Goal: Check status: Check status

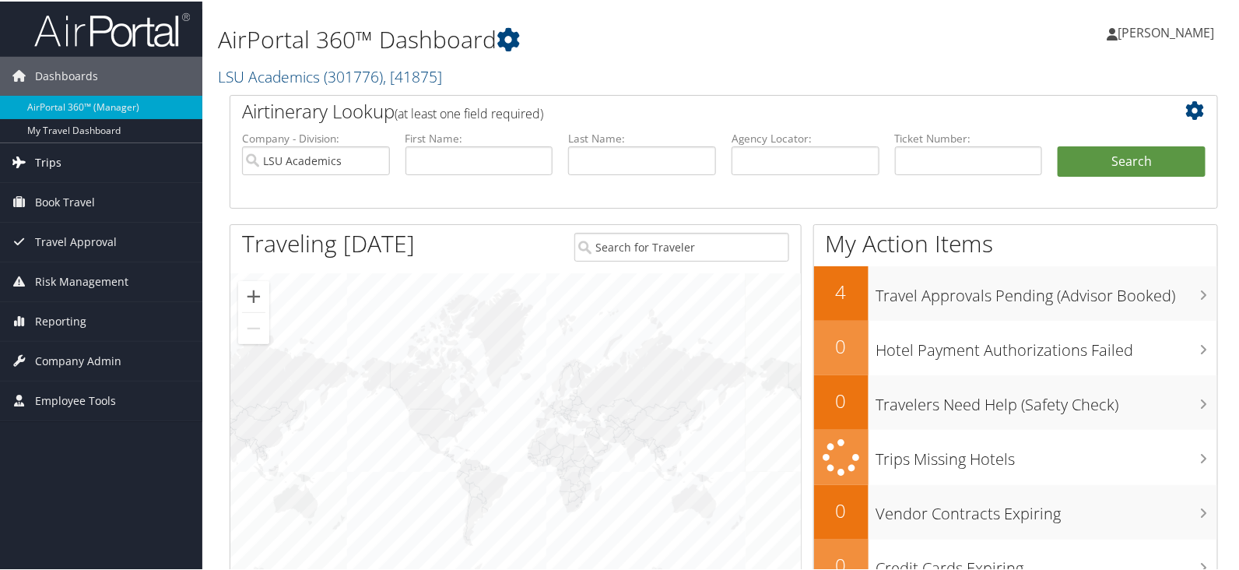
click at [68, 167] on link "Trips" at bounding box center [101, 161] width 202 height 39
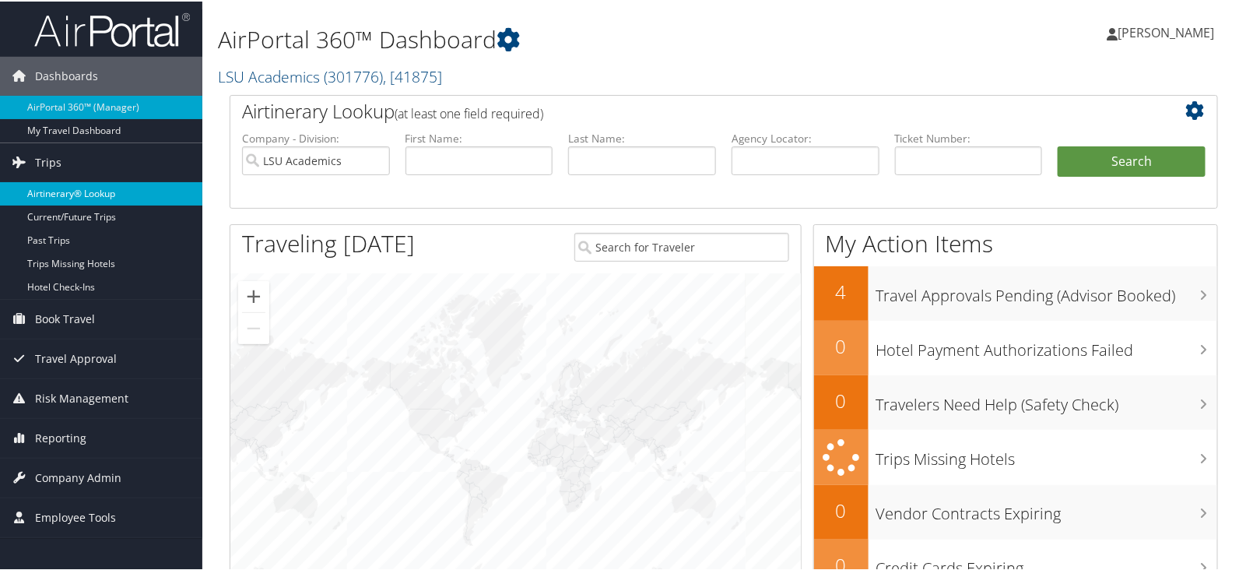
click at [97, 192] on link "Airtinerary® Lookup" at bounding box center [101, 192] width 202 height 23
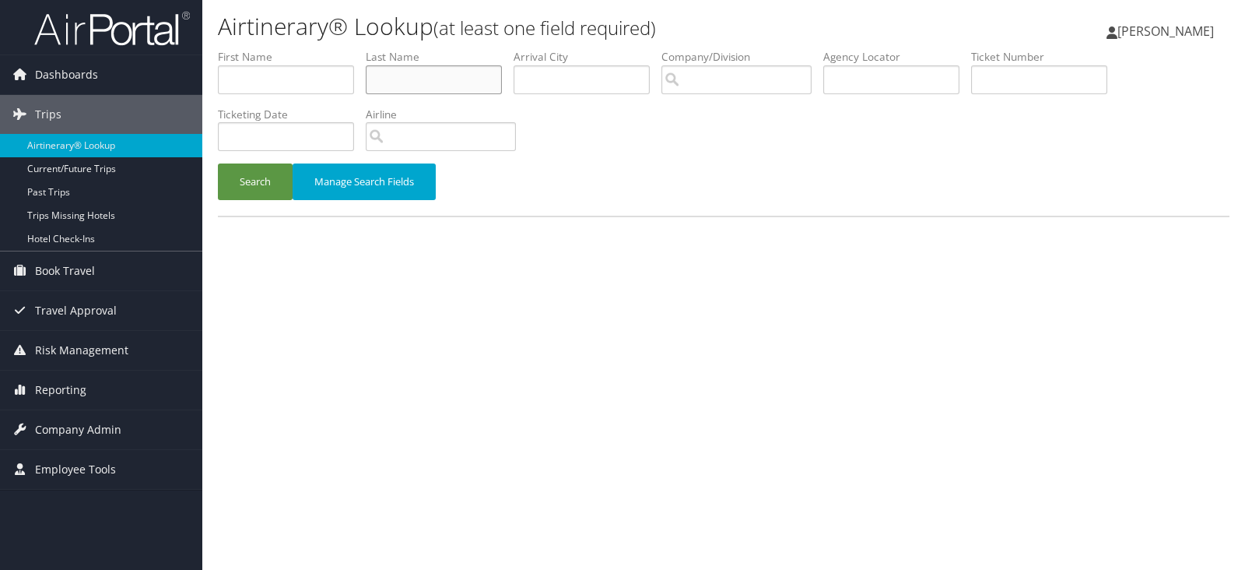
click at [439, 74] on input "text" at bounding box center [434, 79] width 136 height 29
type input "zhou"
click at [218, 163] on button "Search" at bounding box center [255, 181] width 75 height 37
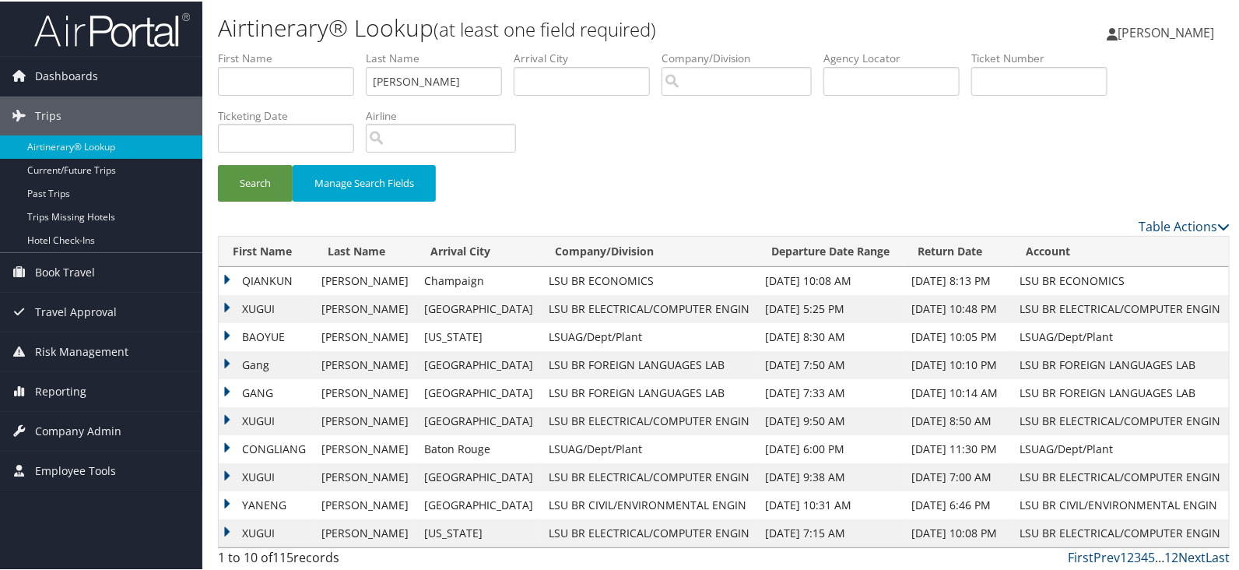
click at [225, 420] on td "XUGUI" at bounding box center [266, 419] width 95 height 28
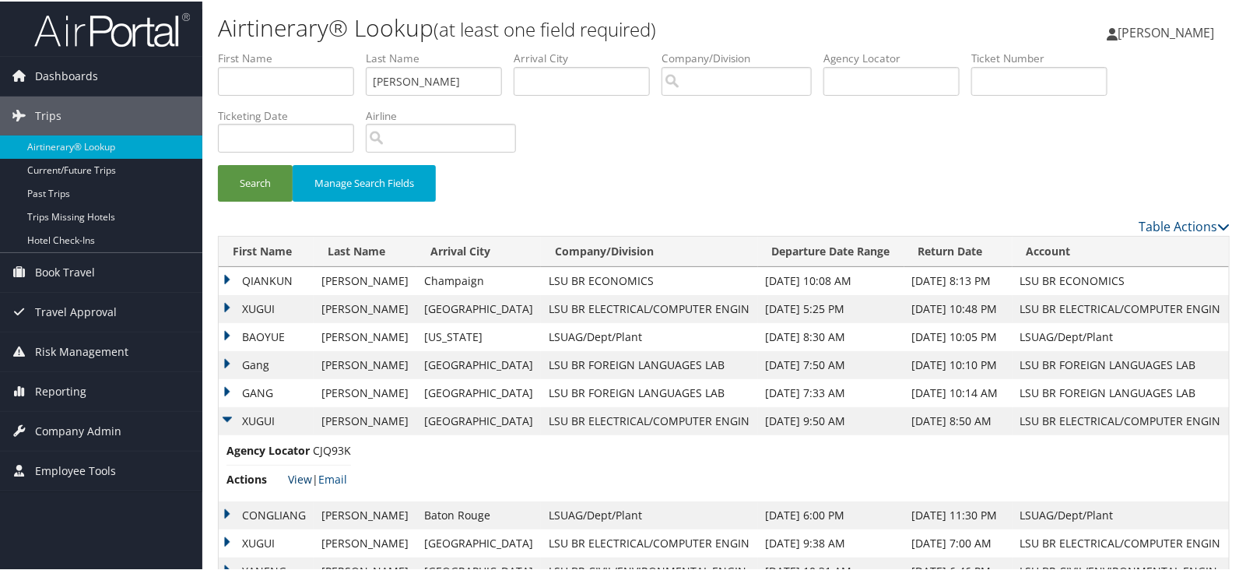
click at [300, 480] on link "View" at bounding box center [300, 477] width 24 height 15
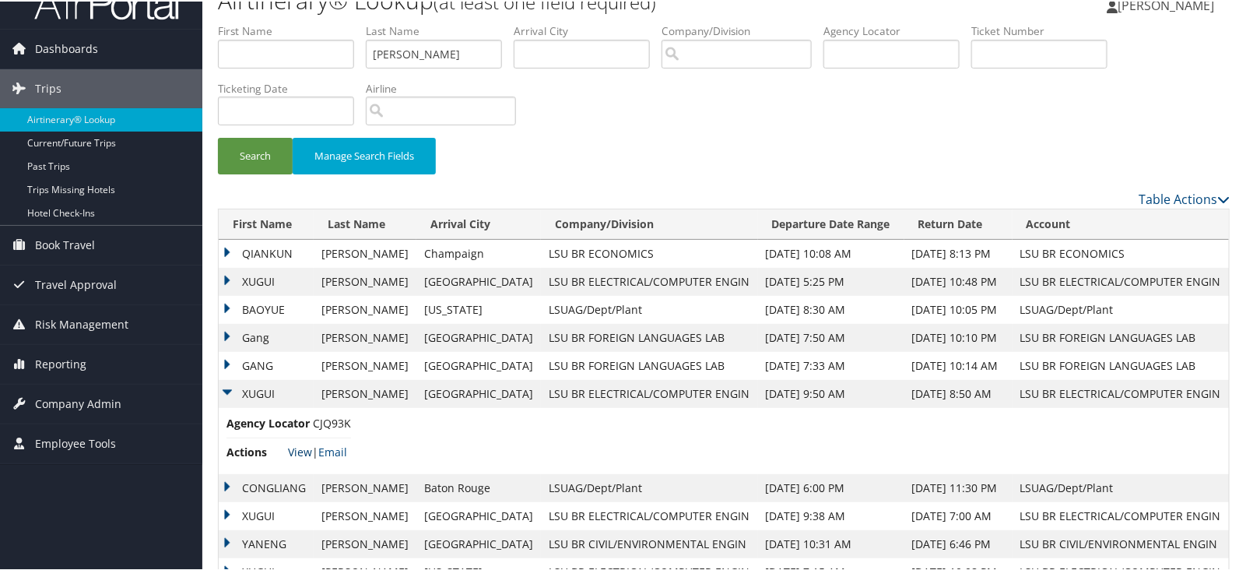
scroll to position [68, 0]
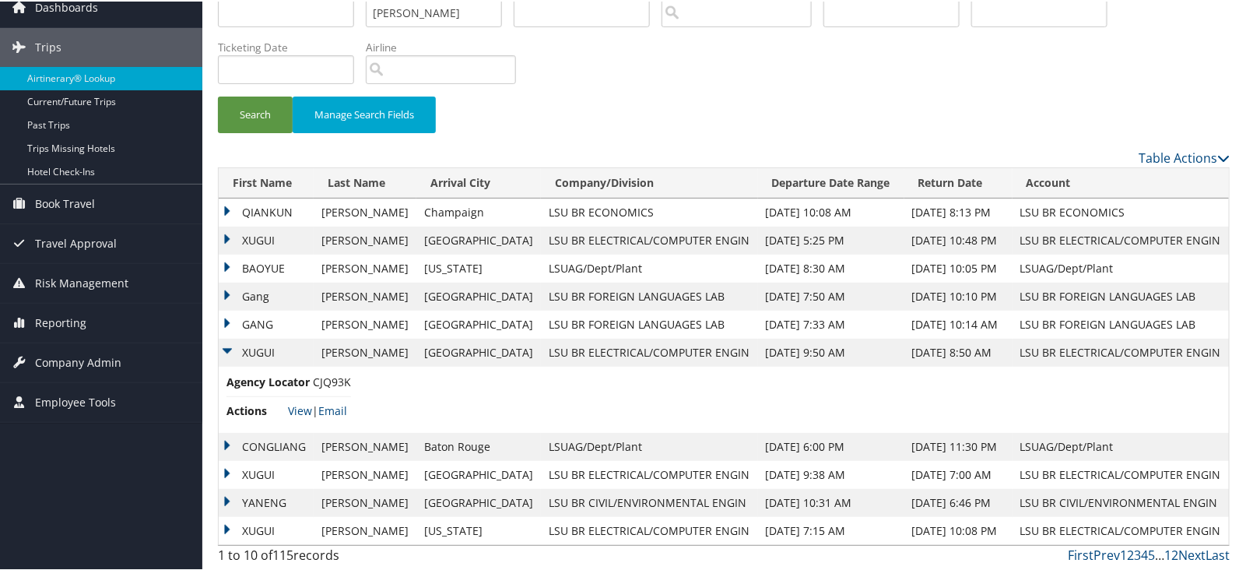
click at [250, 233] on td "XUGUI" at bounding box center [266, 239] width 95 height 28
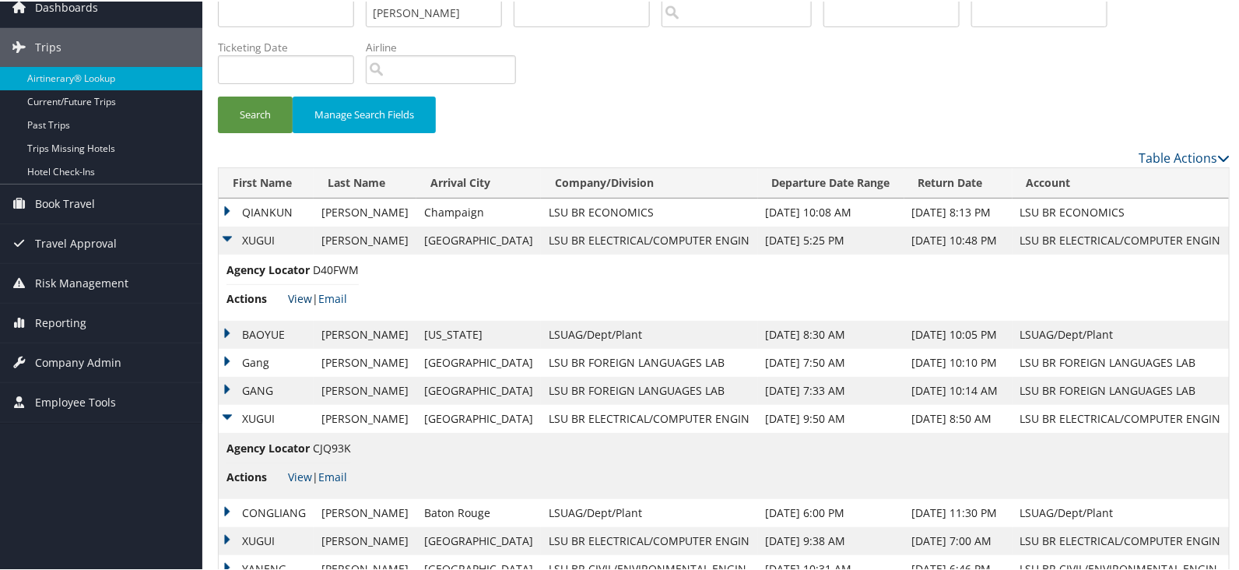
click at [306, 300] on link "View" at bounding box center [300, 297] width 24 height 15
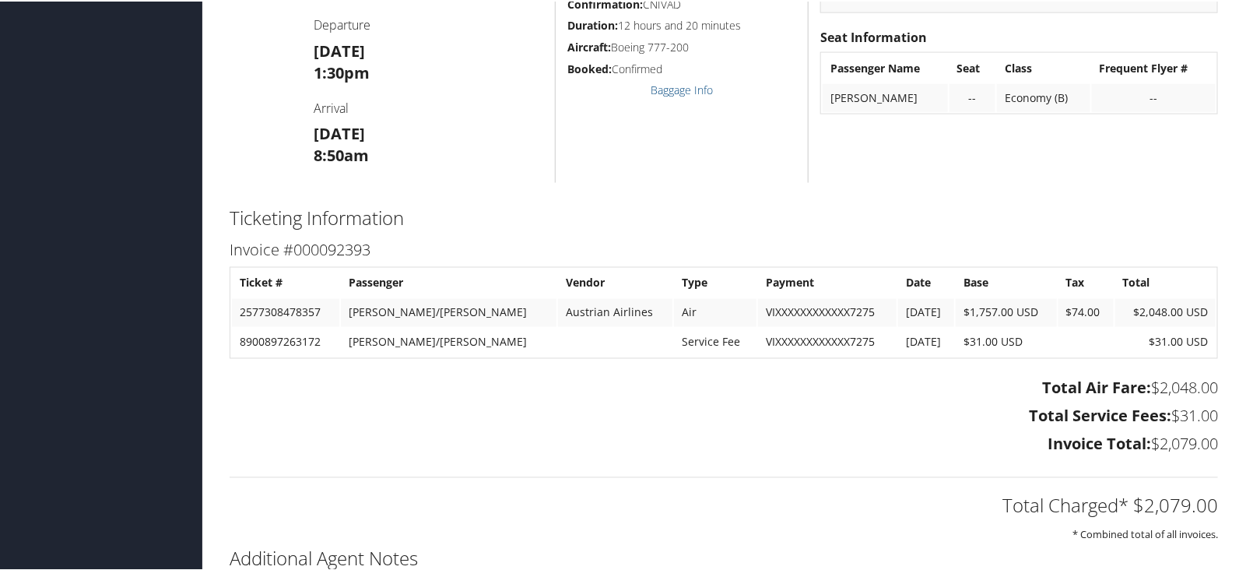
scroll to position [777, 0]
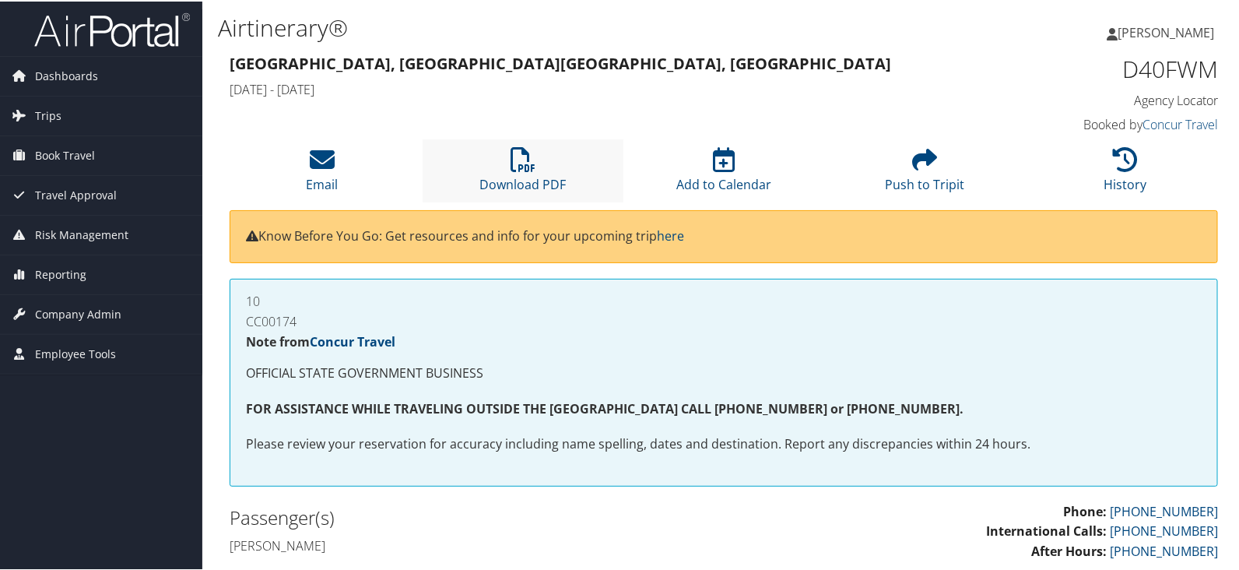
click at [537, 162] on li "Download PDF" at bounding box center [523, 169] width 201 height 63
